Goal: Find contact information: Find contact information

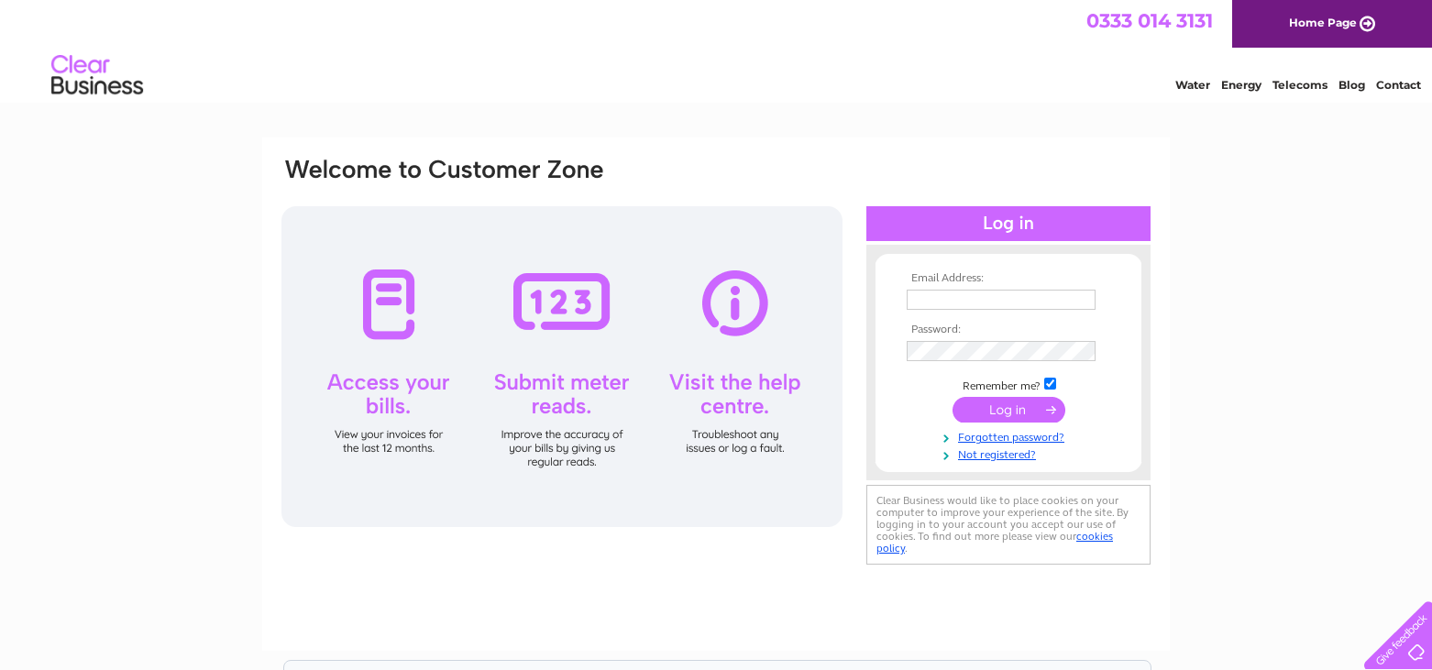
type input "[EMAIL_ADDRESS][DOMAIN_NAME]"
click at [1014, 403] on input "submit" at bounding box center [1009, 410] width 113 height 26
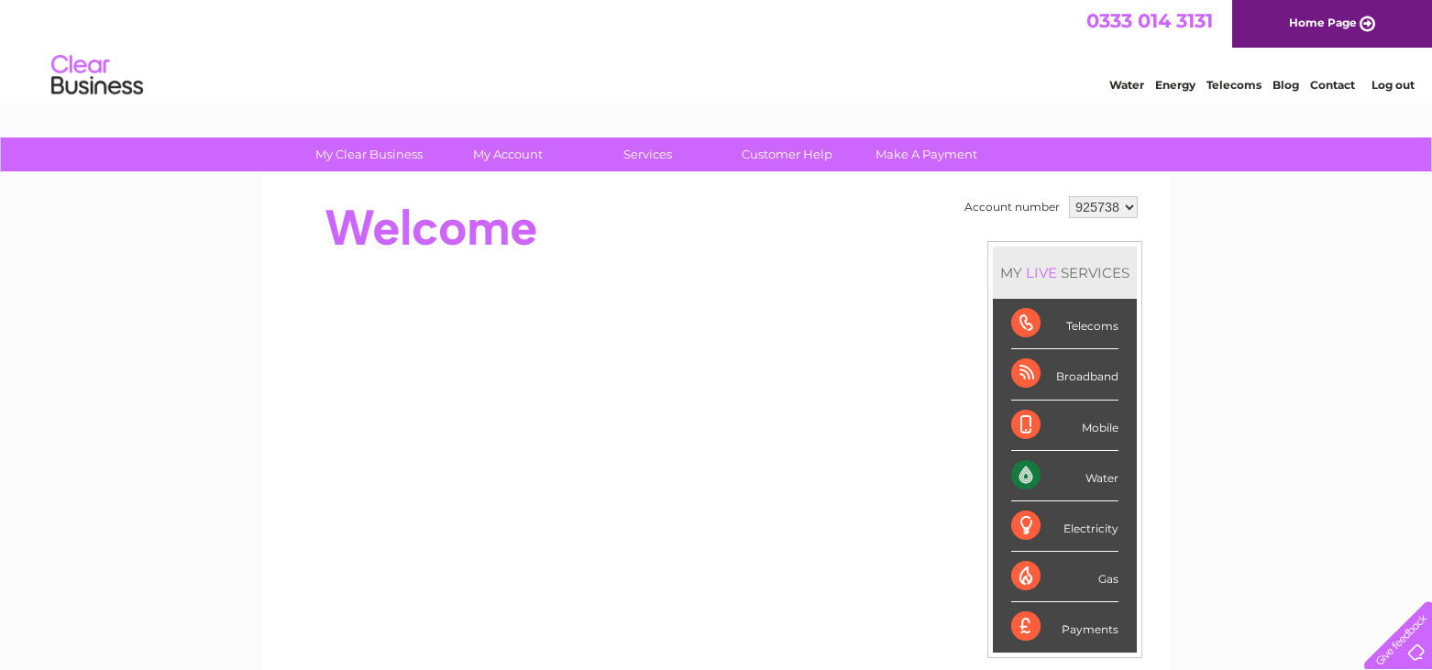
click at [1329, 81] on link "Contact" at bounding box center [1332, 85] width 45 height 14
click at [781, 150] on link "Customer Help" at bounding box center [786, 155] width 151 height 34
